Goal: Transaction & Acquisition: Purchase product/service

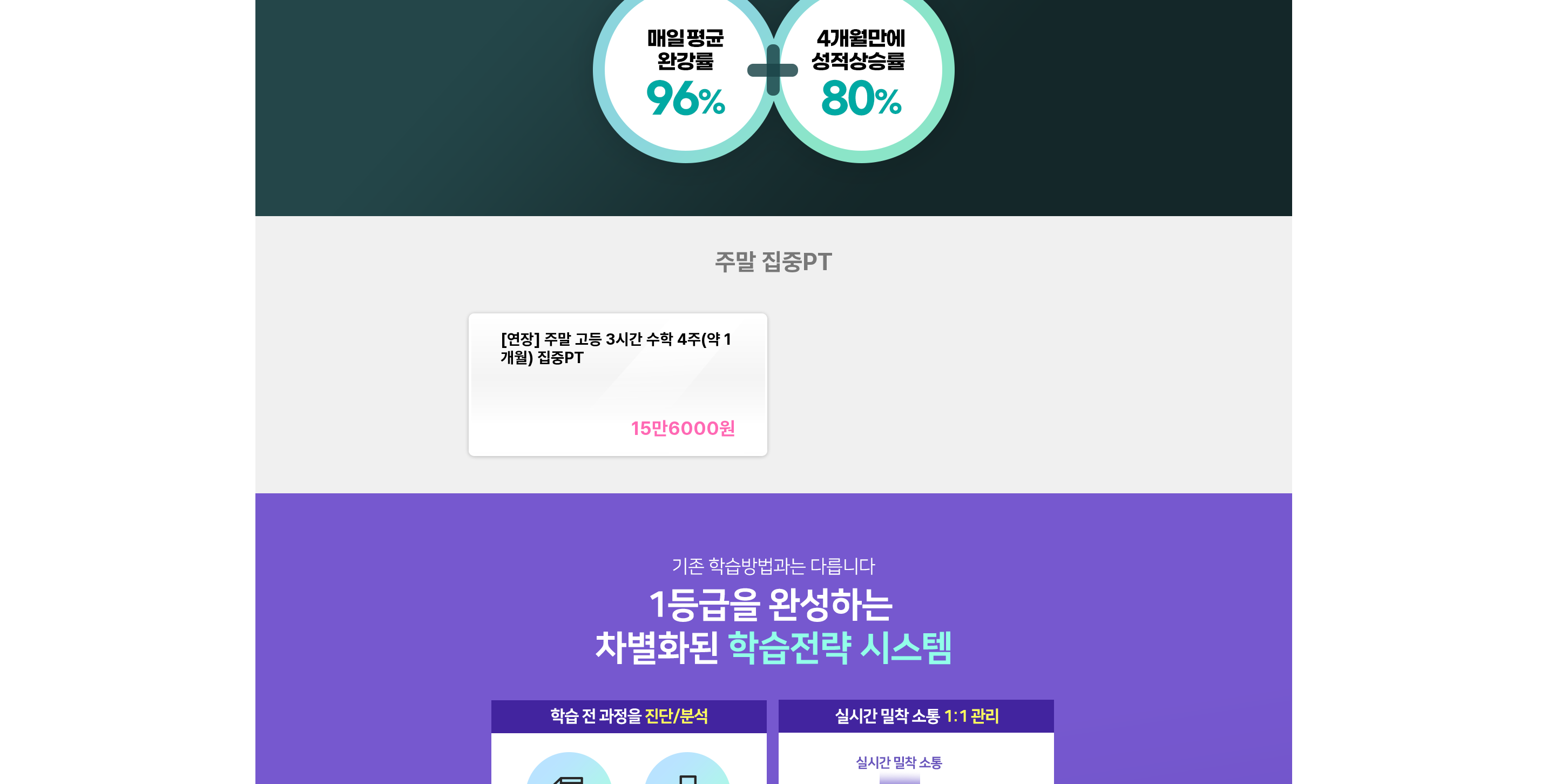
scroll to position [1188, 0]
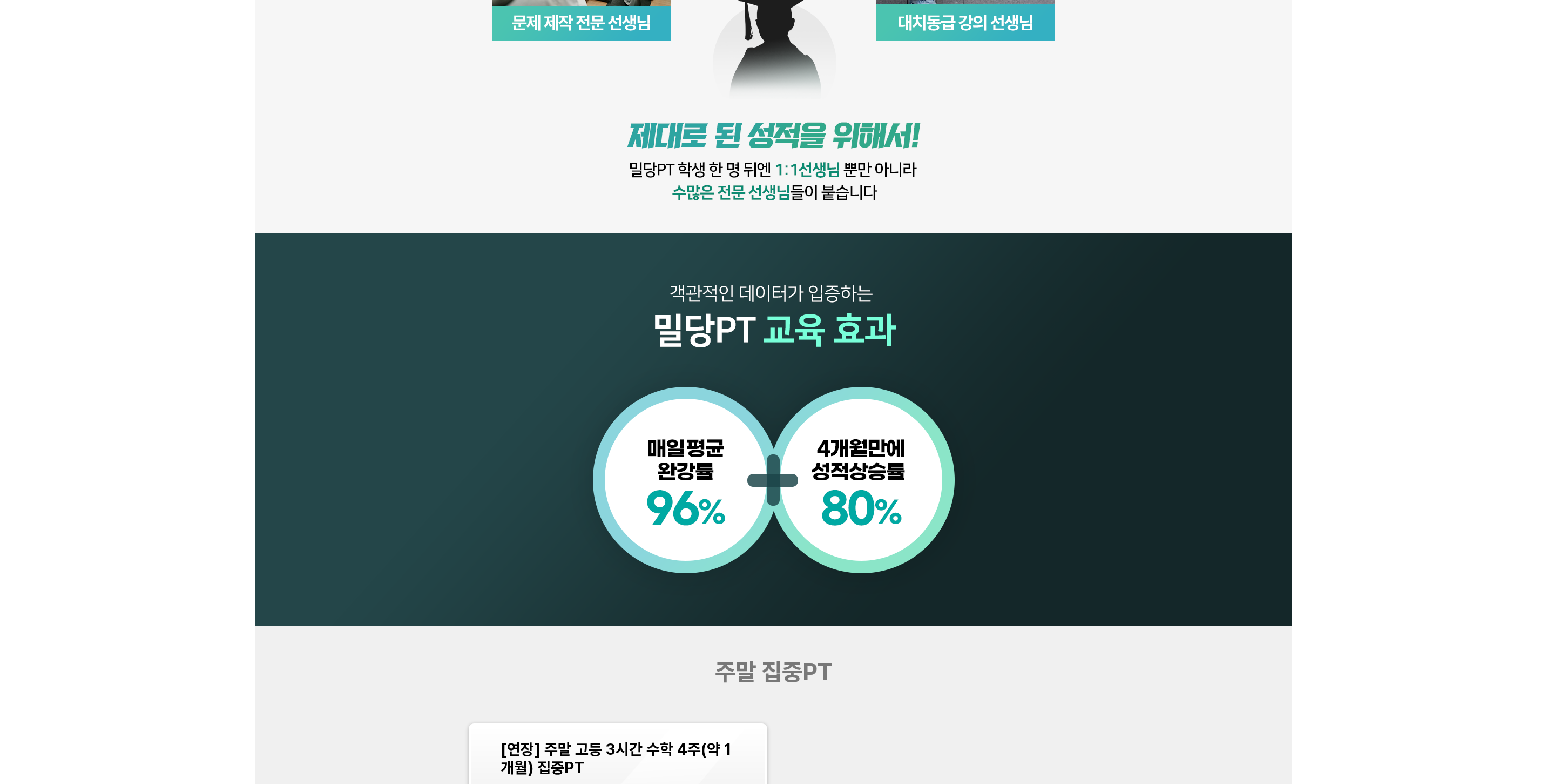
scroll to position [1080, 0]
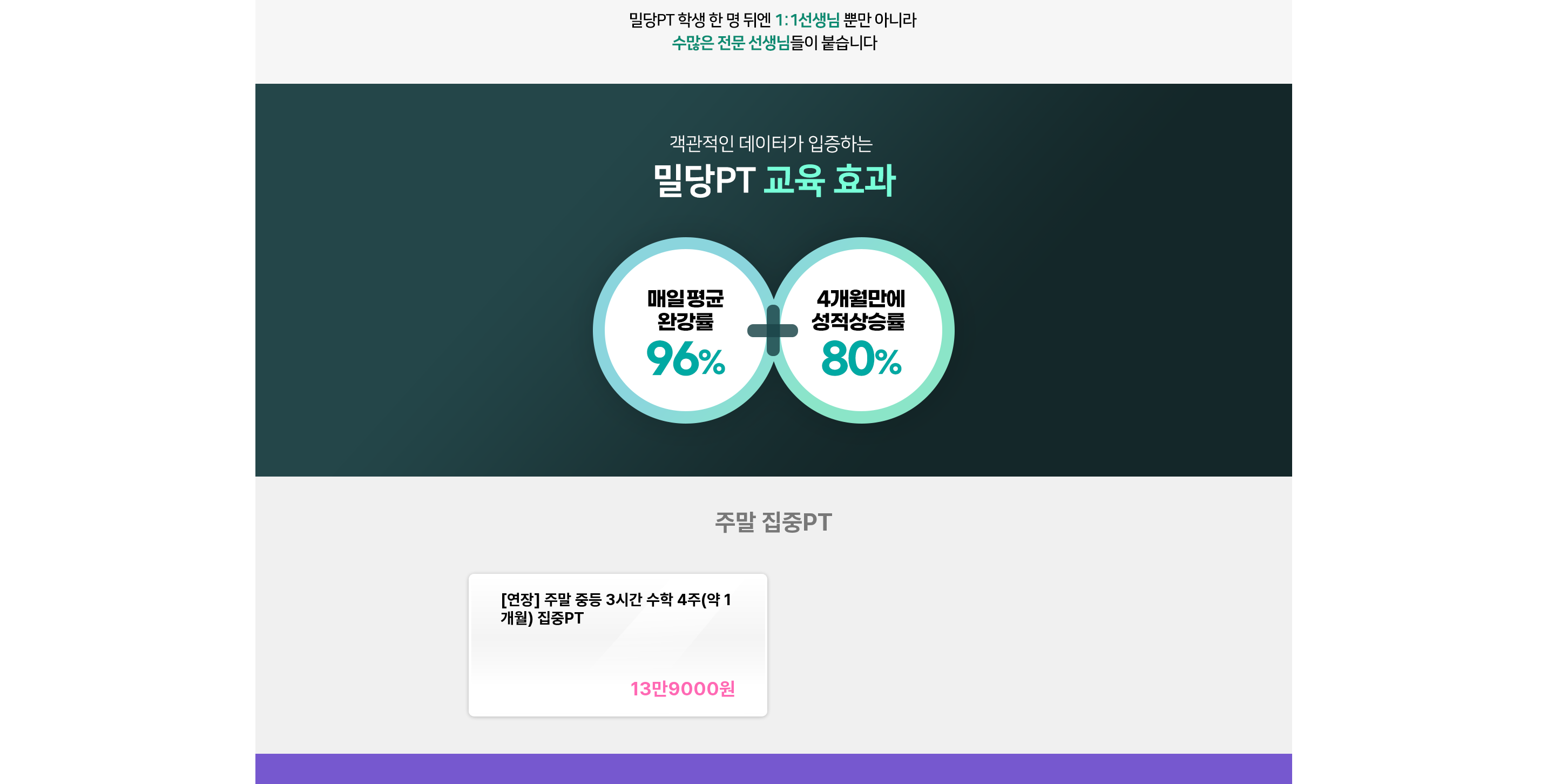
scroll to position [1080, 0]
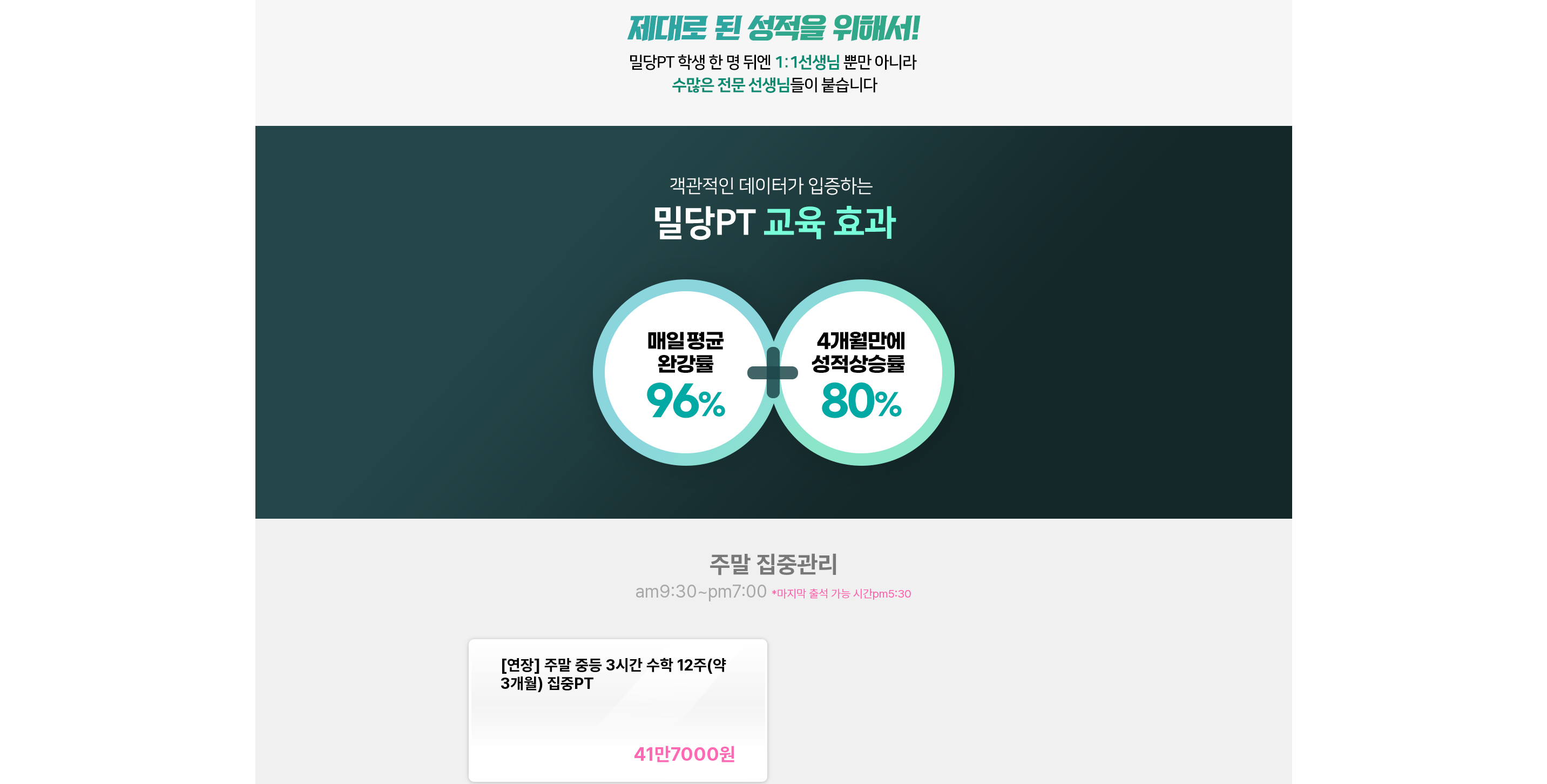
scroll to position [1134, 0]
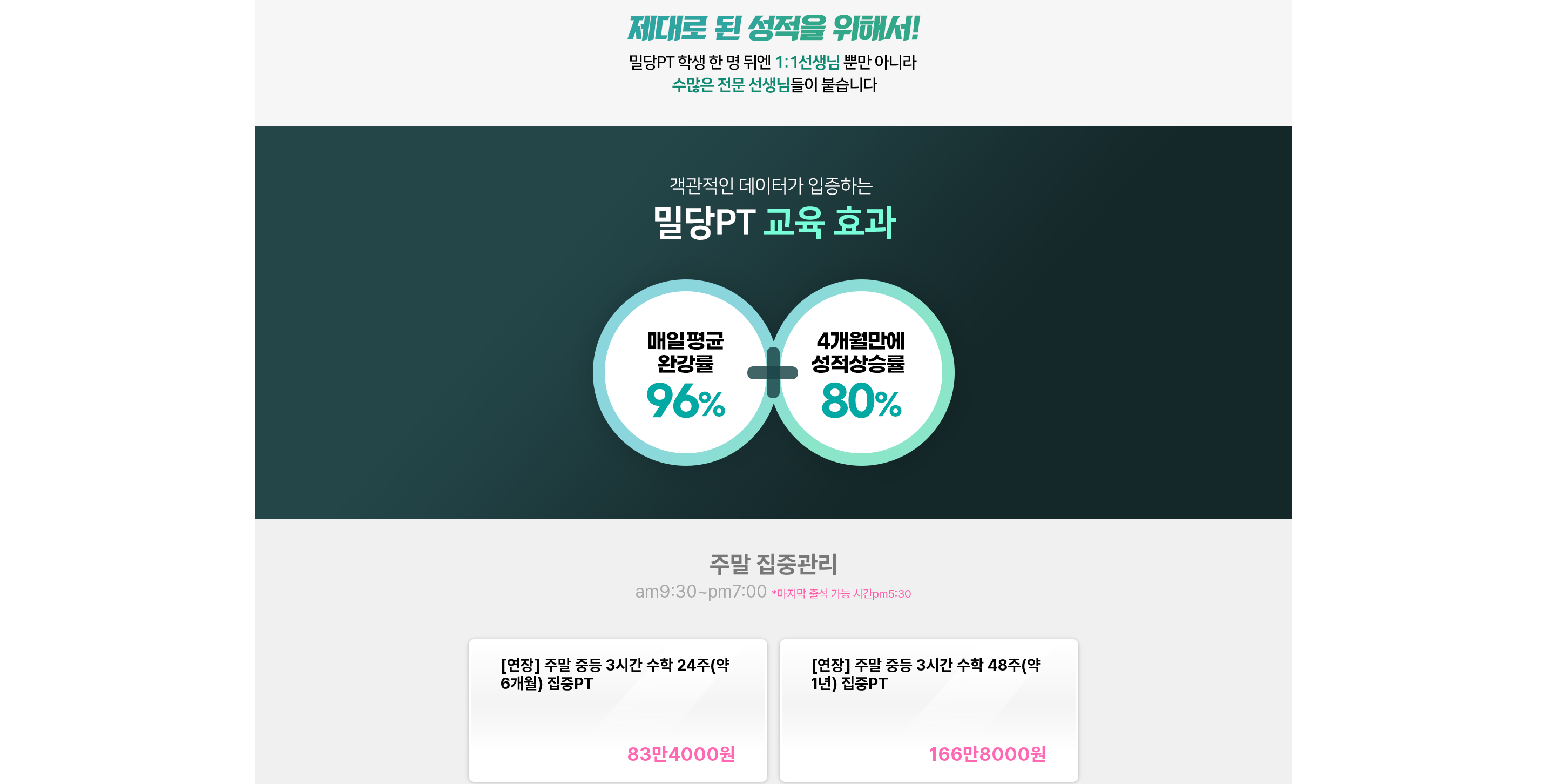
scroll to position [1134, 0]
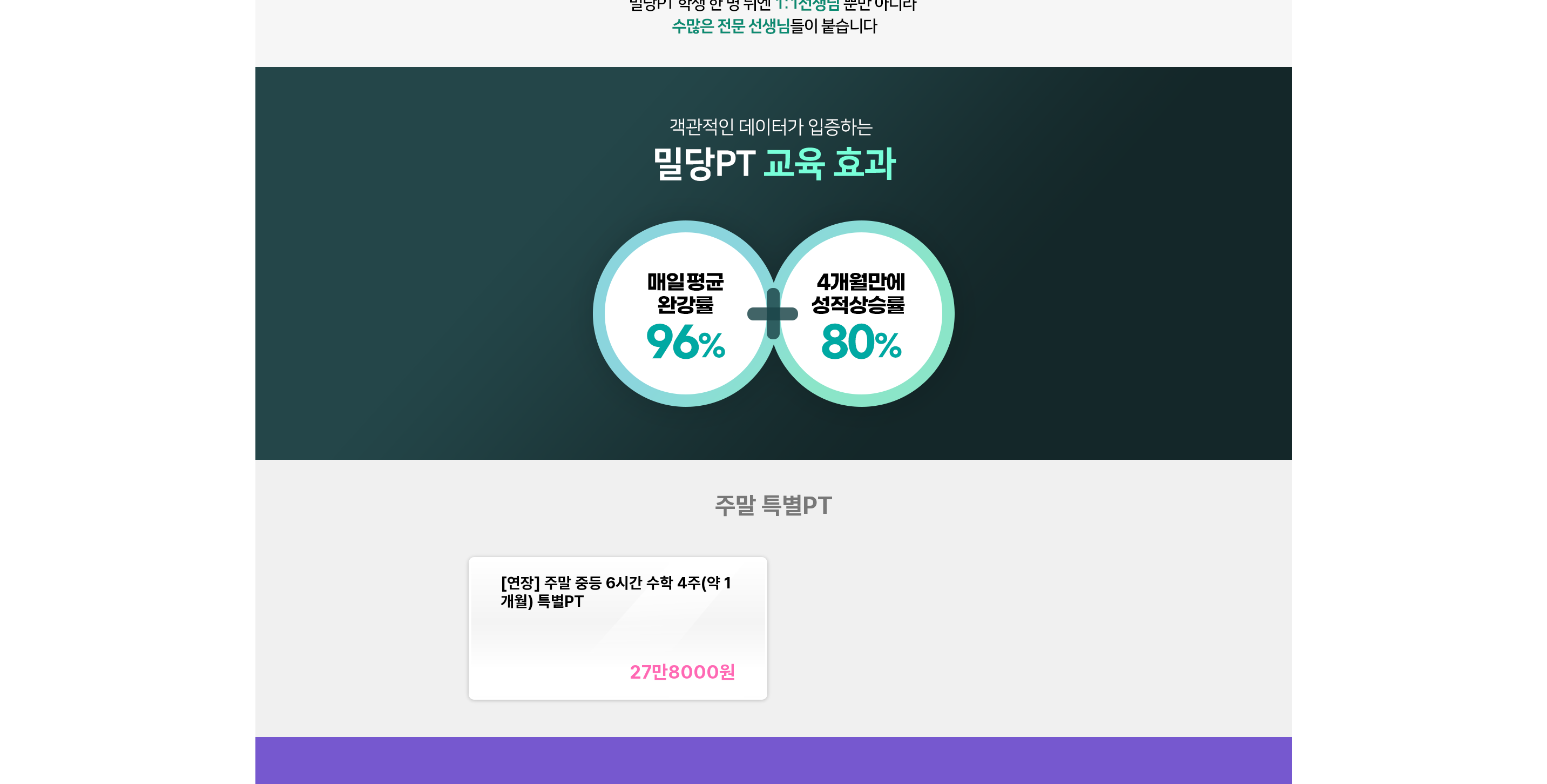
scroll to position [1080, 0]
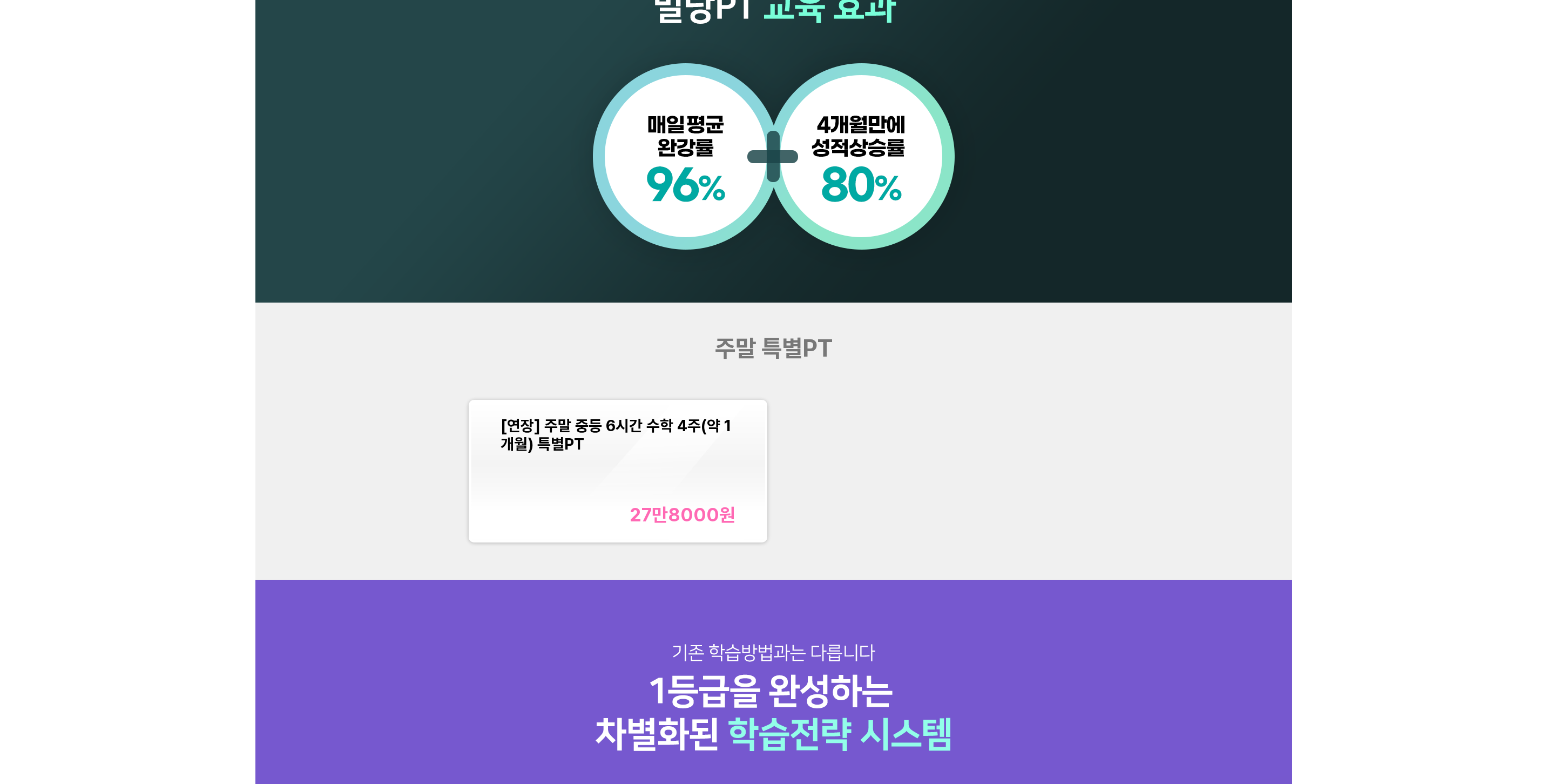
click at [246, 44] on div "주말 특별PT [연장] 주말 중등 6시간 수학 4주(약 1개월) 특별PT 27만8000 원 유의사항 밀당PT 등록 안내 1 - 1 . 신규등록…" at bounding box center [774, 647] width 1547 height 3455
